Goal: Complete application form

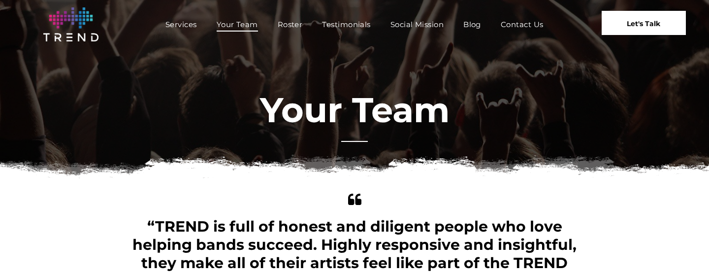
click at [650, 23] on span "Let's Talk" at bounding box center [643, 23] width 33 height 25
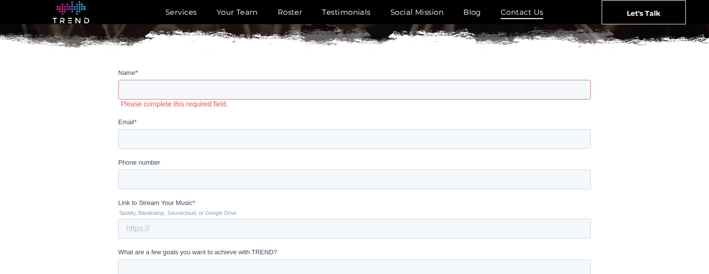
scroll to position [151, 0]
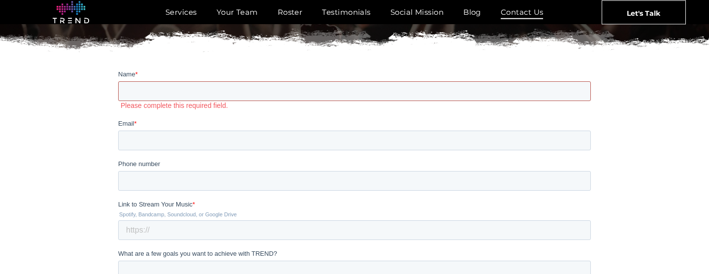
click at [132, 93] on input "Name *" at bounding box center [354, 91] width 473 height 20
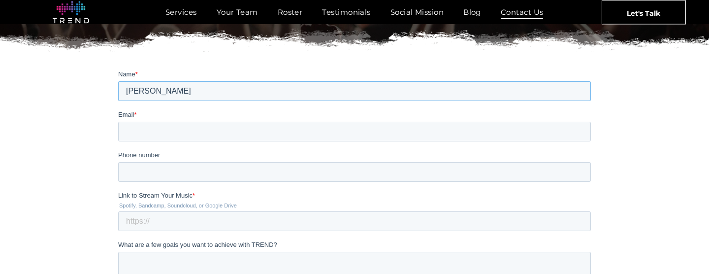
type input "[PERSON_NAME]"
click at [236, 118] on label "Email *" at bounding box center [354, 114] width 473 height 10
click at [236, 121] on input "Email *" at bounding box center [354, 131] width 473 height 20
type input "[EMAIL_ADDRESS][DOMAIN_NAME]"
click at [308, 153] on label "Phone number" at bounding box center [354, 155] width 473 height 10
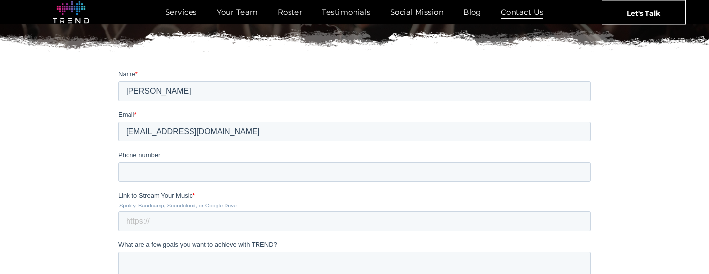
click at [308, 161] on input "Phone number" at bounding box center [354, 171] width 473 height 20
type input "[PHONE_NUMBER]"
click at [133, 219] on input "Link to Stream Your Music *" at bounding box center [354, 221] width 473 height 20
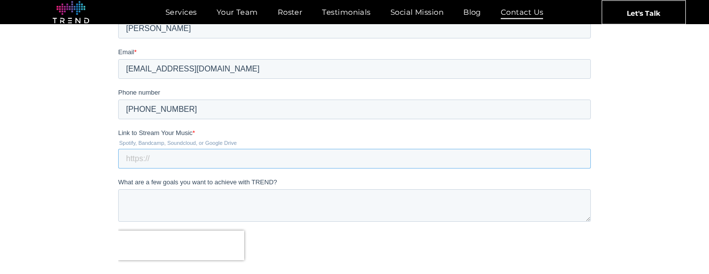
scroll to position [214, 0]
paste input "[URL][DOMAIN_NAME][PERSON_NAME]"
type input "[URL][DOMAIN_NAME][PERSON_NAME]"
click at [137, 203] on textarea "What are a few goals you want to achieve with TREND?" at bounding box center [354, 204] width 473 height 32
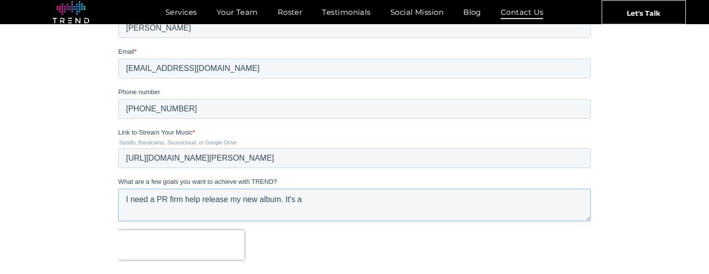
type textarea "I need a PR firm help release my new album. It's a"
